Goal: Task Accomplishment & Management: Use online tool/utility

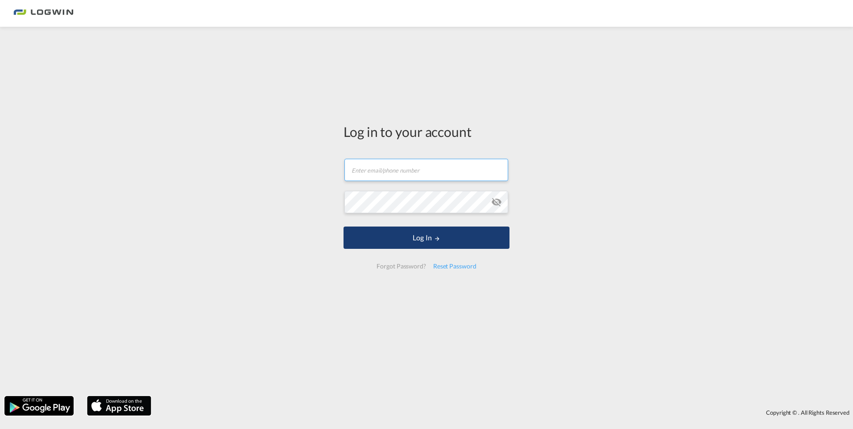
type input "[PERSON_NAME][EMAIL_ADDRESS][DOMAIN_NAME]"
click at [421, 239] on button "Log In" at bounding box center [426, 238] width 166 height 22
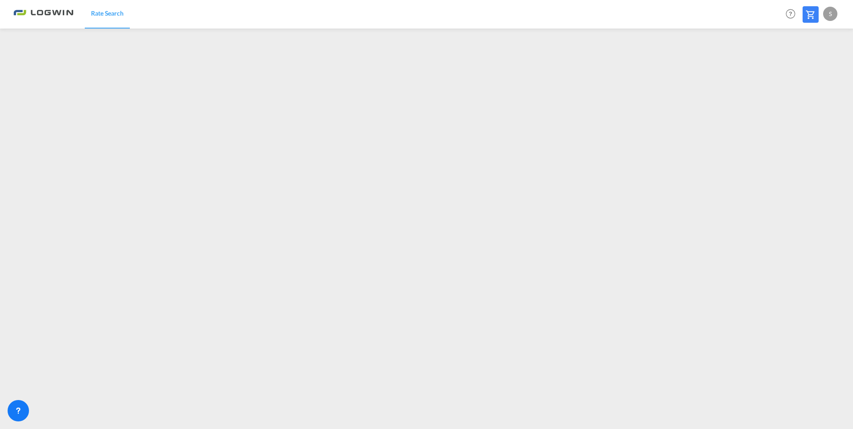
click at [826, 13] on div "S" at bounding box center [830, 14] width 14 height 14
click at [809, 66] on button "Logout" at bounding box center [820, 68] width 58 height 18
type input "[PERSON_NAME][EMAIL_ADDRESS][DOMAIN_NAME]"
